Goal: Transaction & Acquisition: Download file/media

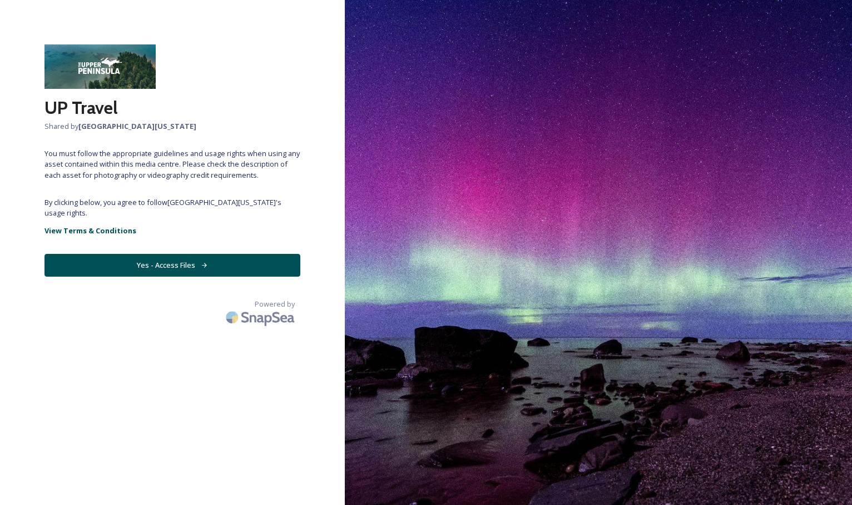
click at [177, 269] on button "Yes - Access Files" at bounding box center [172, 265] width 256 height 23
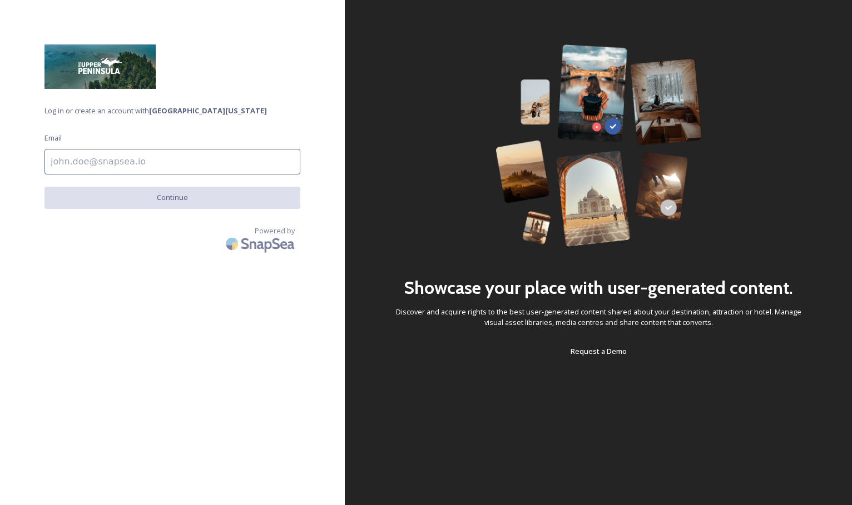
click at [117, 165] on input at bounding box center [172, 162] width 256 height 26
type input "rick@terracebayhotel.com"
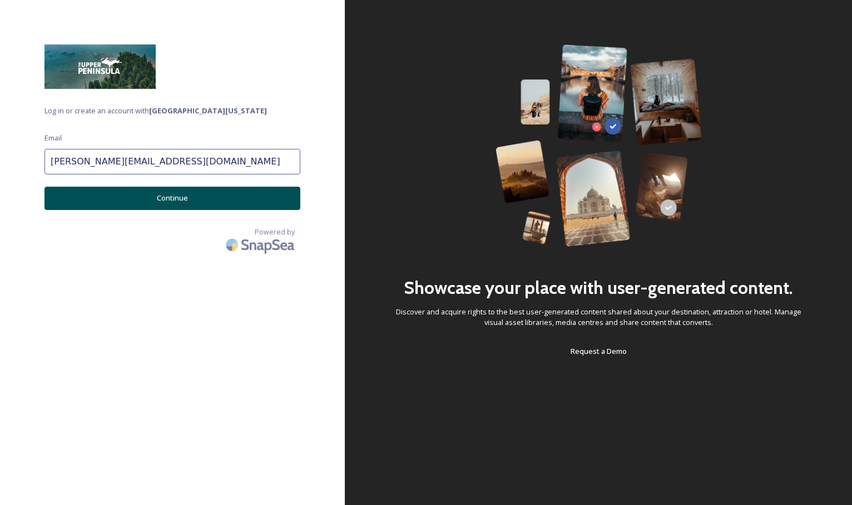
click at [145, 196] on button "Continue" at bounding box center [172, 198] width 256 height 23
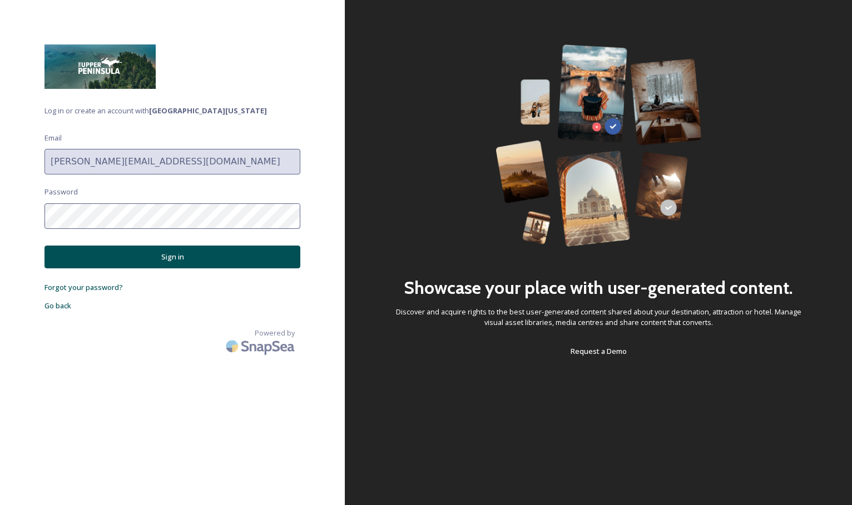
click at [11, 209] on div "Log in or create an account with Upper Peninsula Michigan Email rick@terracebay…" at bounding box center [172, 252] width 345 height 416
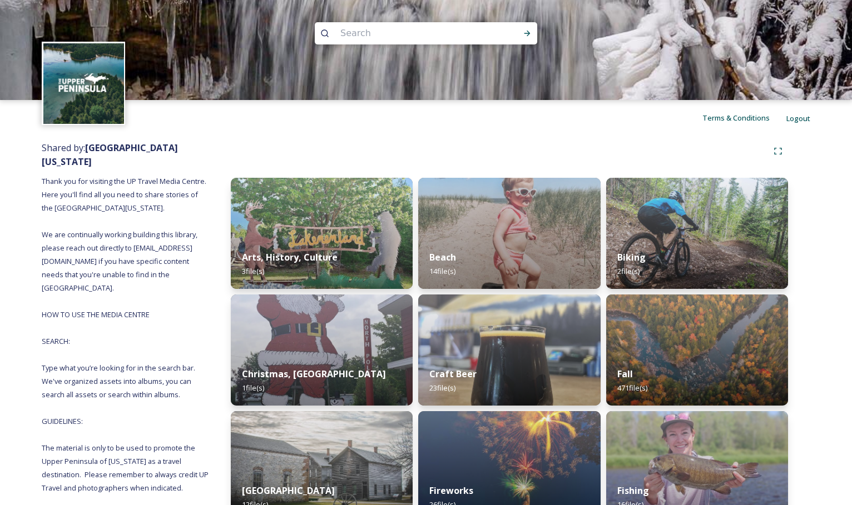
click at [375, 31] on input at bounding box center [411, 33] width 152 height 24
type input "kitch"
type input "kitchitikipi"
click at [525, 30] on icon at bounding box center [527, 33] width 9 height 9
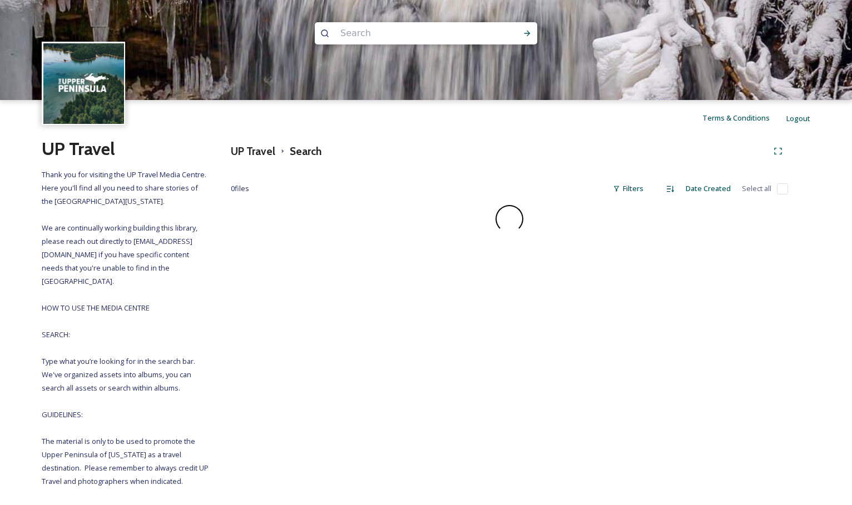
click at [393, 33] on input at bounding box center [411, 33] width 152 height 24
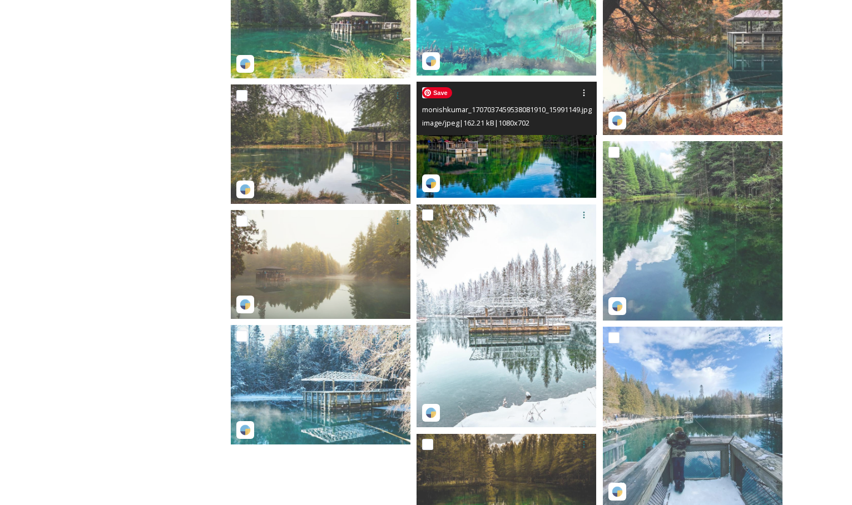
scroll to position [906, 0]
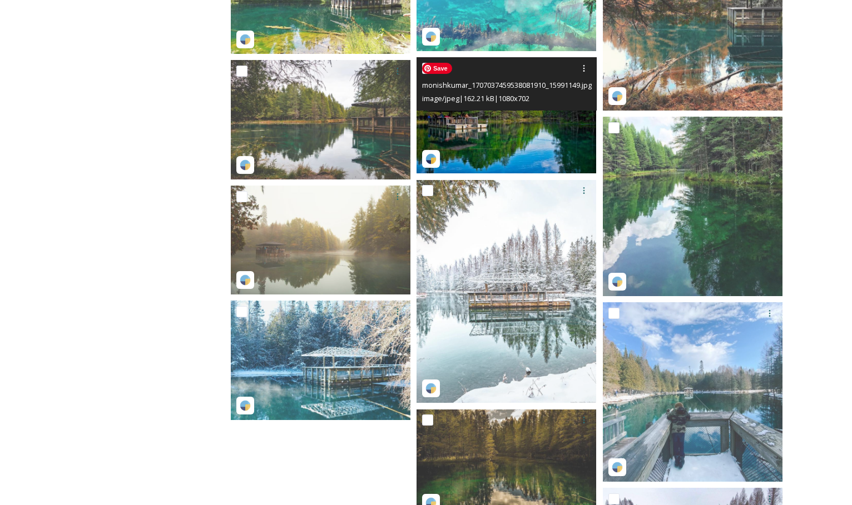
click at [501, 150] on img at bounding box center [506, 115] width 180 height 117
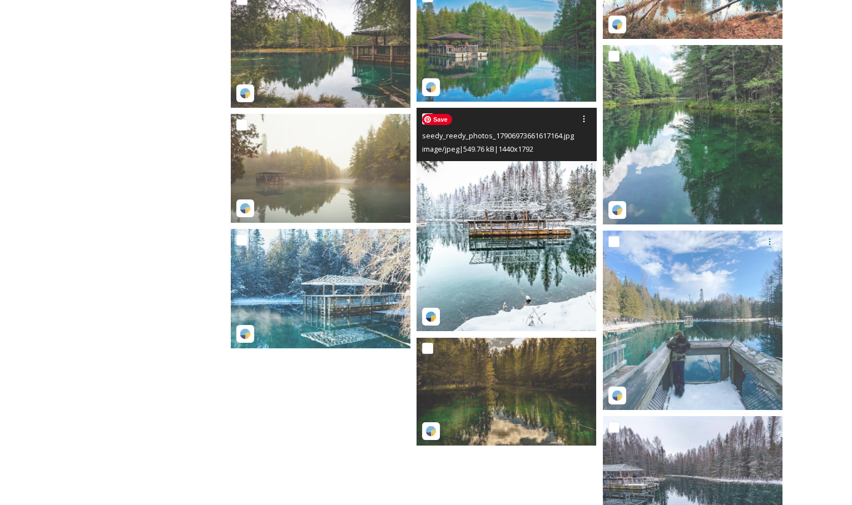
scroll to position [769, 0]
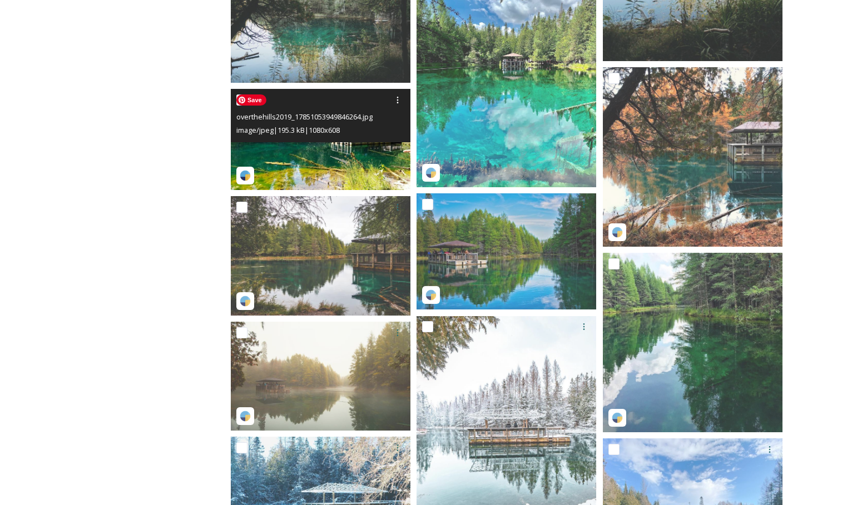
click at [331, 171] on img at bounding box center [321, 139] width 180 height 101
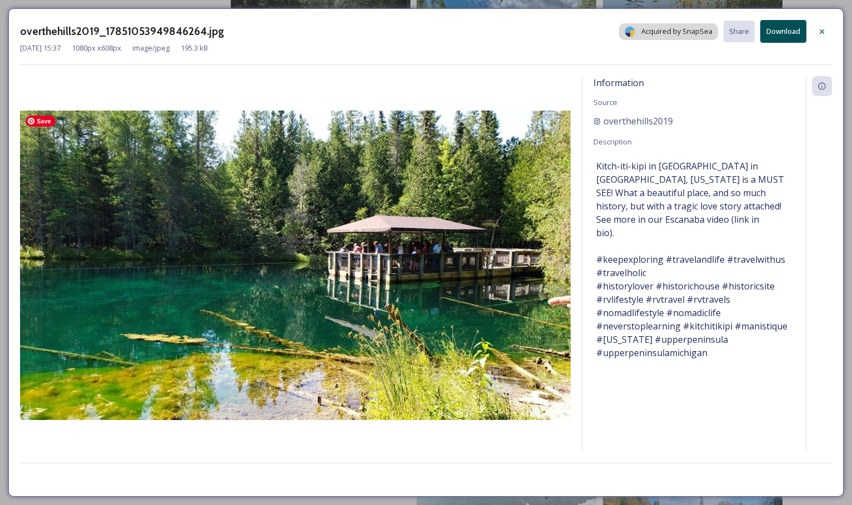
scroll to position [769, 0]
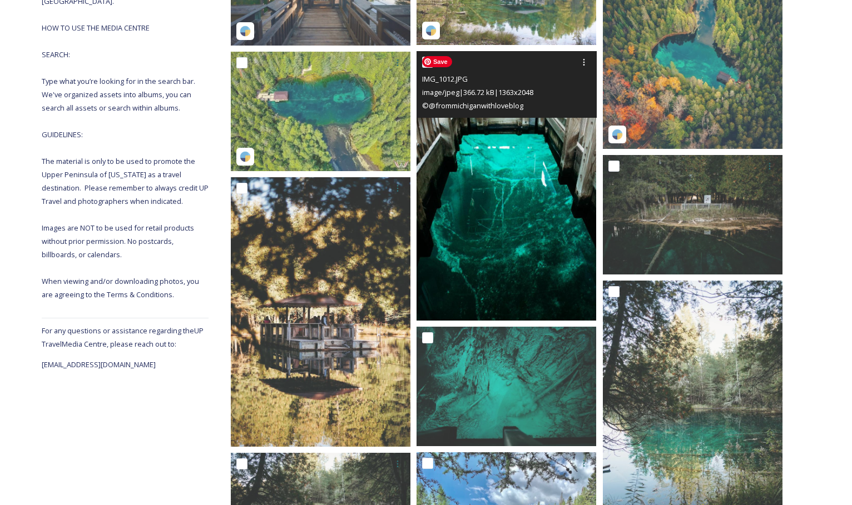
scroll to position [133, 0]
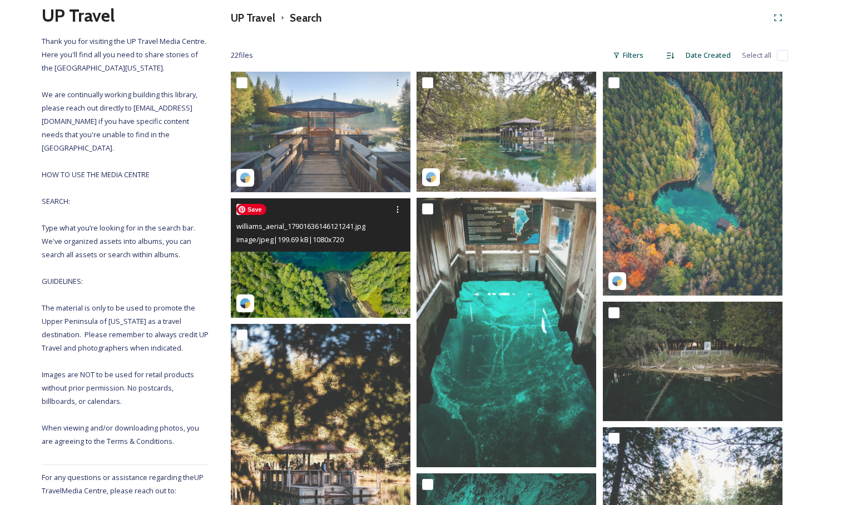
click at [340, 286] on img at bounding box center [321, 258] width 180 height 120
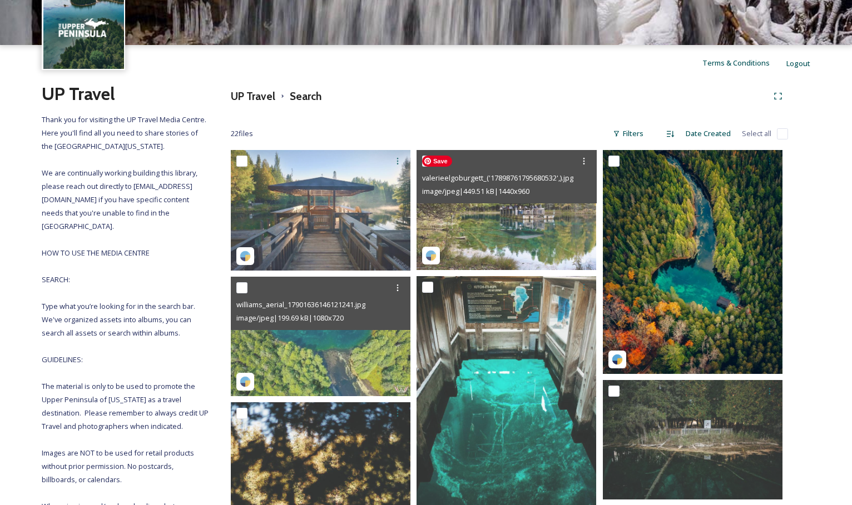
scroll to position [54, 0]
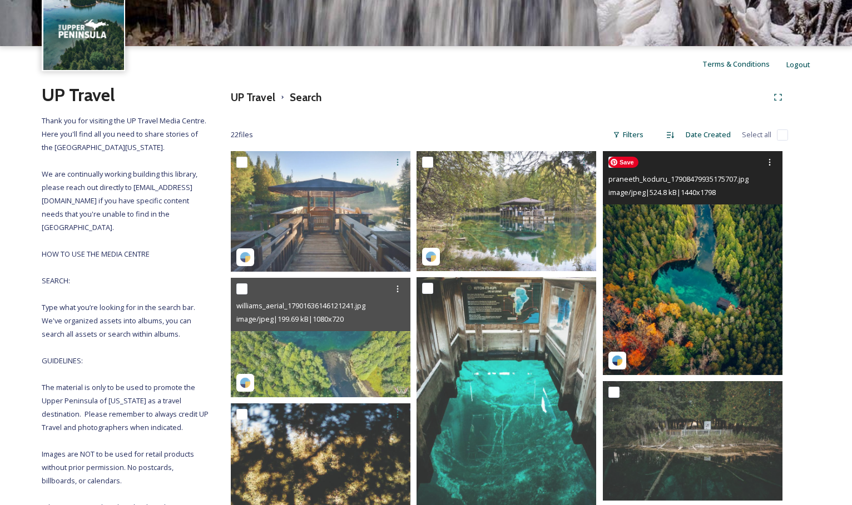
click at [717, 302] on img at bounding box center [693, 263] width 180 height 224
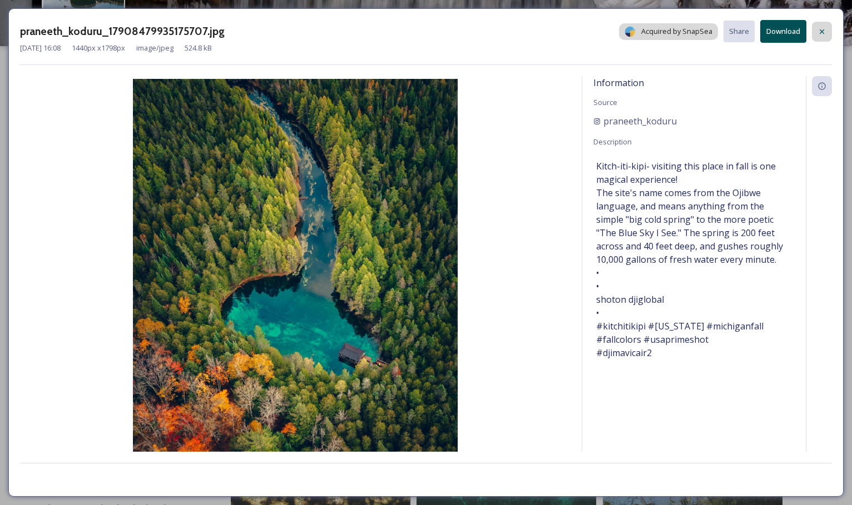
click at [825, 31] on icon at bounding box center [821, 31] width 9 height 9
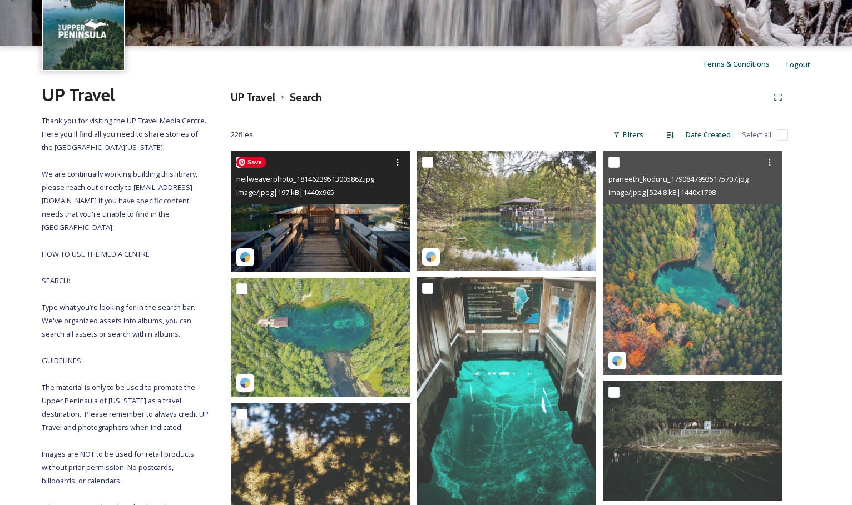
click at [334, 211] on img at bounding box center [321, 211] width 180 height 120
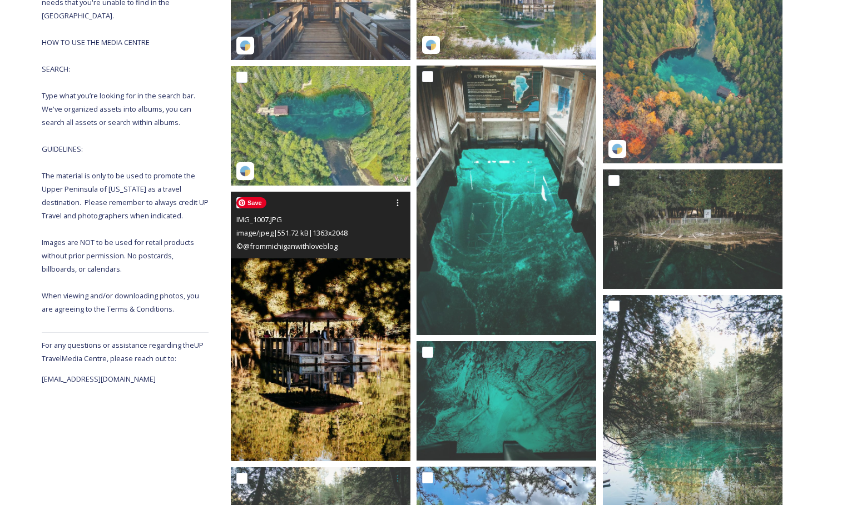
scroll to position [266, 0]
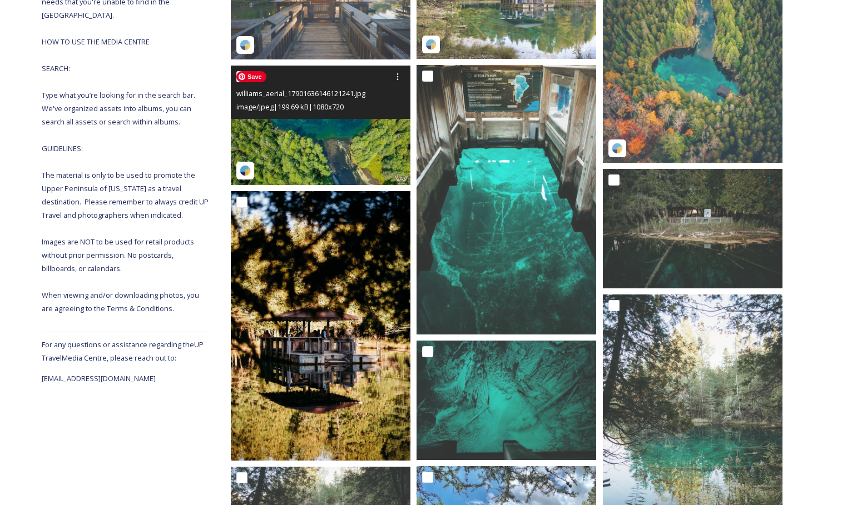
click at [350, 148] on img at bounding box center [321, 126] width 180 height 120
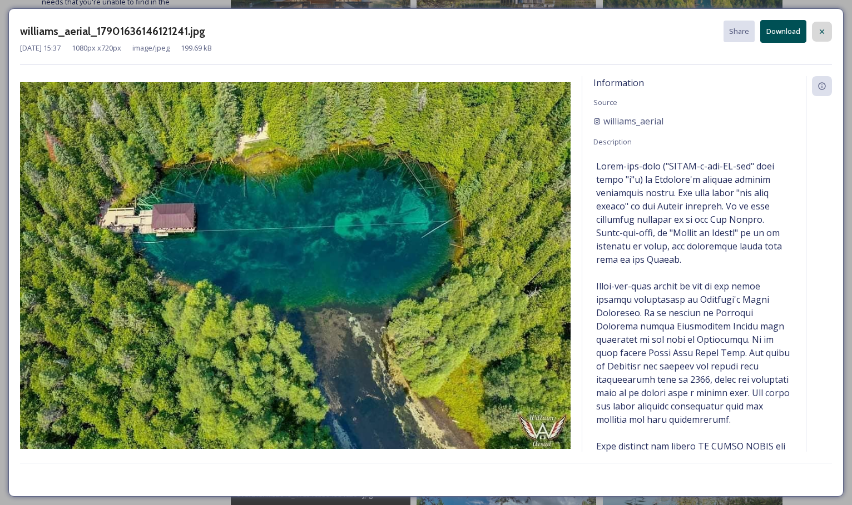
click at [821, 33] on icon at bounding box center [821, 31] width 9 height 9
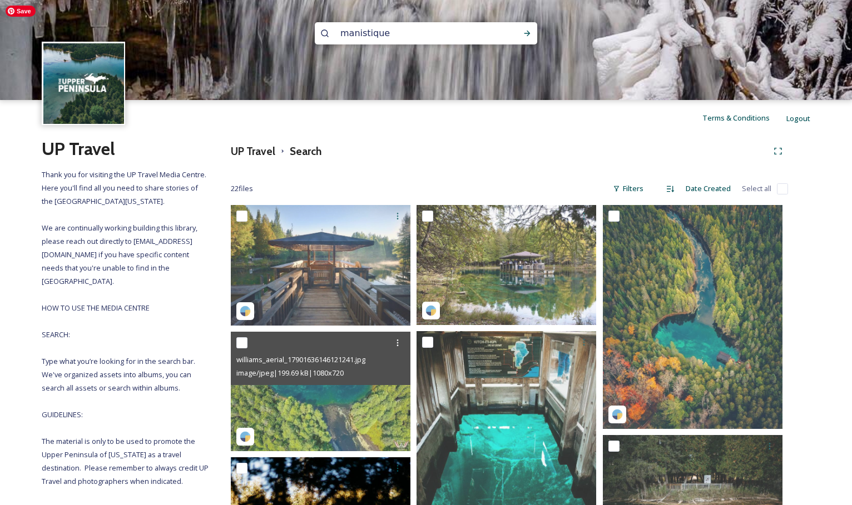
click at [401, 38] on input "manistique" at bounding box center [411, 33] width 152 height 24
type input "manistique lighthouse"
click at [528, 31] on icon at bounding box center [527, 34] width 6 height 6
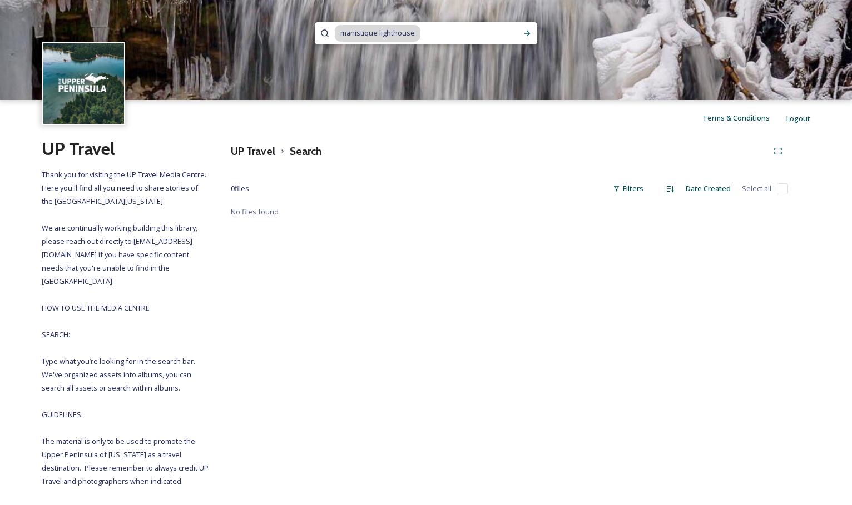
click at [429, 32] on input at bounding box center [469, 33] width 96 height 24
type input "manistique"
click at [528, 28] on div "Run Search" at bounding box center [527, 33] width 20 height 20
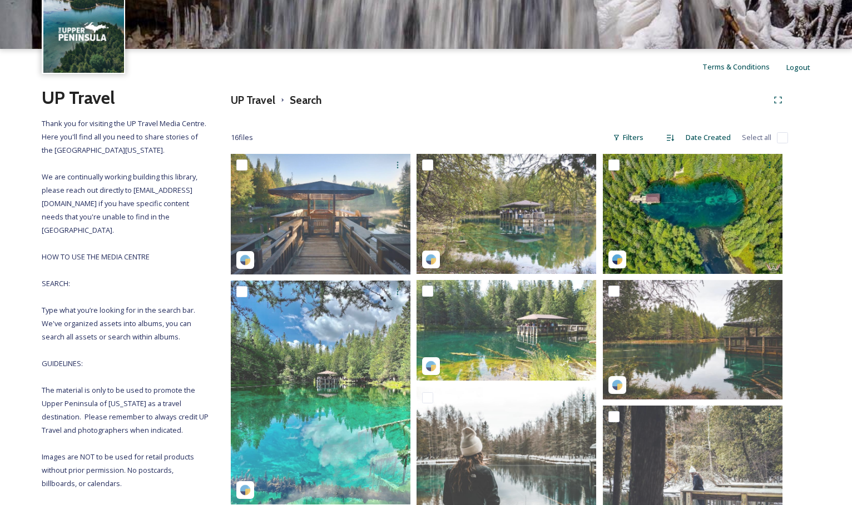
scroll to position [53, 0]
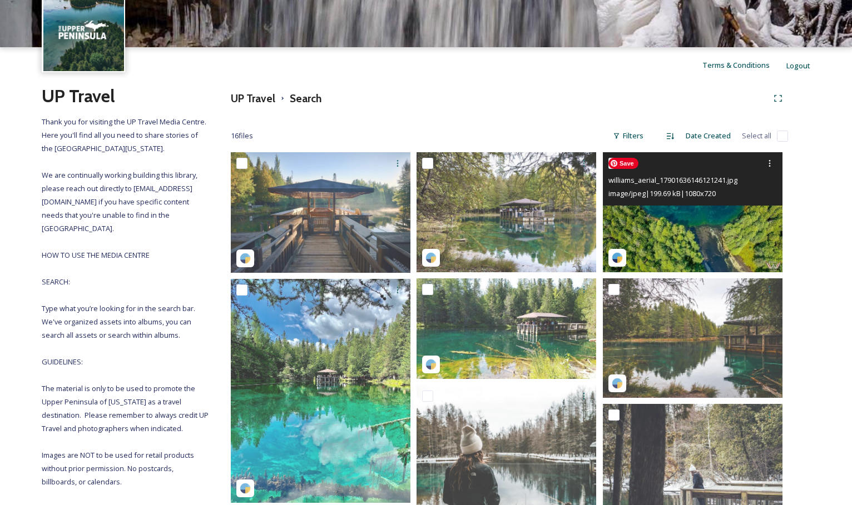
click at [711, 212] on img at bounding box center [693, 212] width 180 height 120
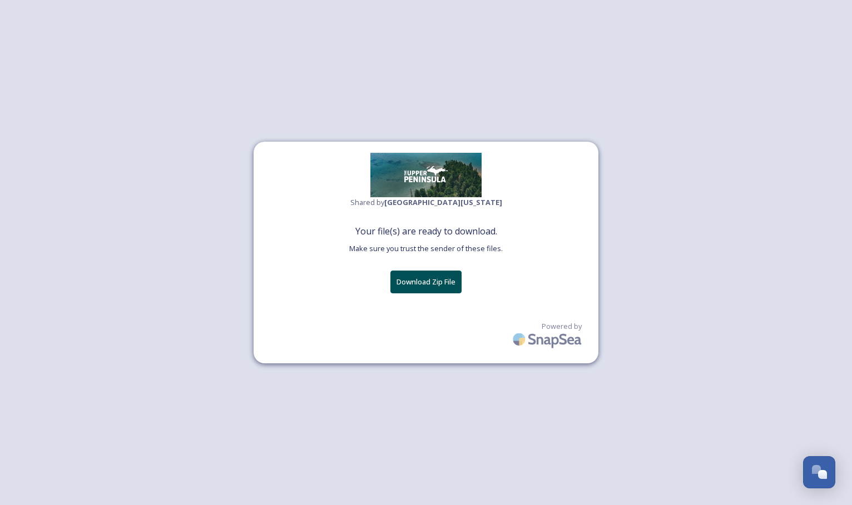
click at [428, 285] on button "Download Zip File" at bounding box center [425, 282] width 71 height 23
